Goal: Task Accomplishment & Management: Complete application form

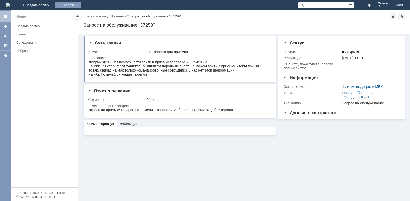
click at [81, 4] on div "Создать" at bounding box center [68, 5] width 26 height 6
click at [92, 17] on link "Заявка" at bounding box center [75, 15] width 39 height 6
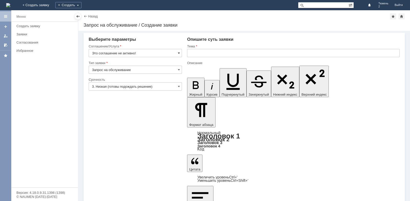
click at [179, 53] on span at bounding box center [179, 53] width 2 height 4
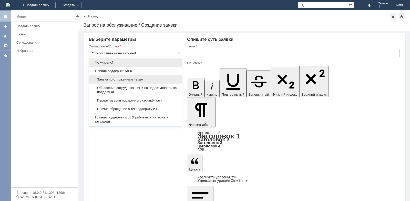
click at [121, 80] on span "Заявка по отложенным чекам" at bounding box center [135, 79] width 87 height 4
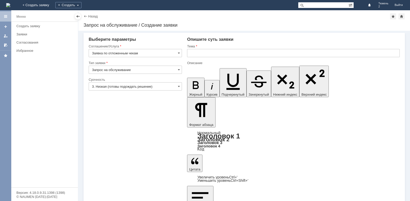
type input "Заявка по отложенным чекам"
click at [212, 54] on input "text" at bounding box center [293, 53] width 212 height 8
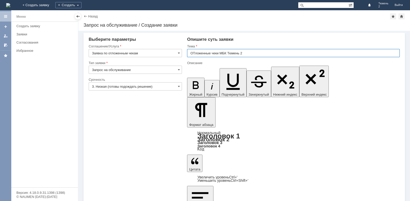
type input "ОТложенные чеки МБК Тюмень 2"
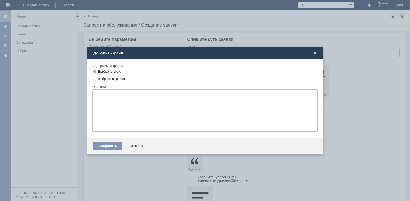
click at [95, 70] on span at bounding box center [94, 71] width 4 height 4
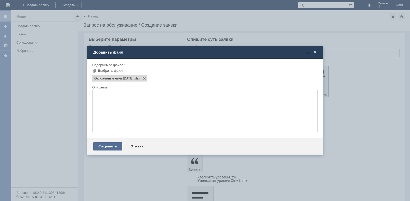
click at [107, 146] on div "Сохранить" at bounding box center [107, 146] width 29 height 8
